Goal: Task Accomplishment & Management: Use online tool/utility

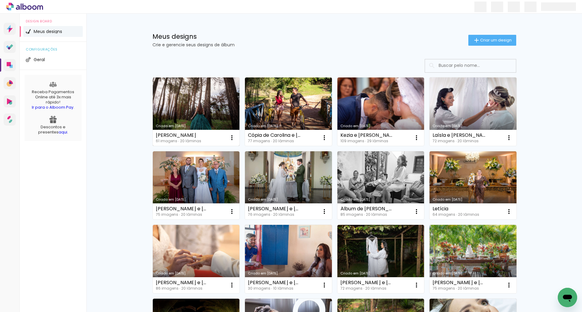
click at [214, 111] on link "Criado em [DATE]" at bounding box center [196, 112] width 87 height 68
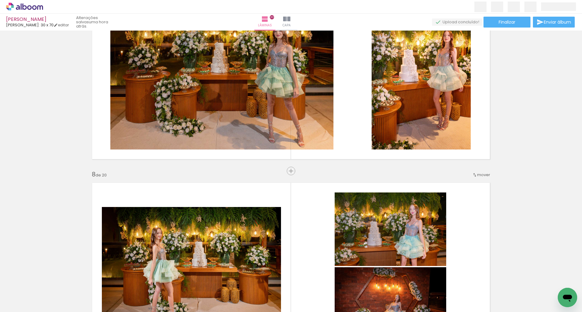
scroll to position [1152, 0]
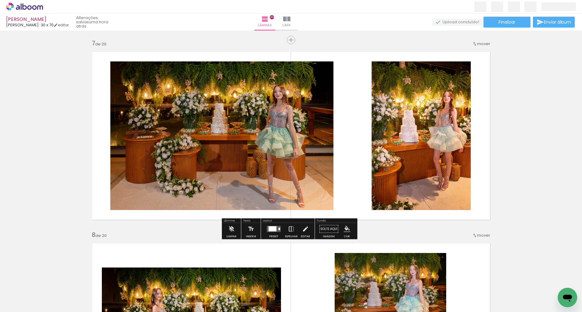
click at [291, 231] on iron-icon at bounding box center [291, 229] width 7 height 12
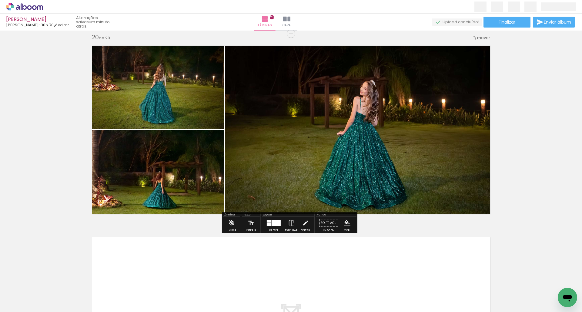
scroll to position [3596, 0]
